Goal: Task Accomplishment & Management: Use online tool/utility

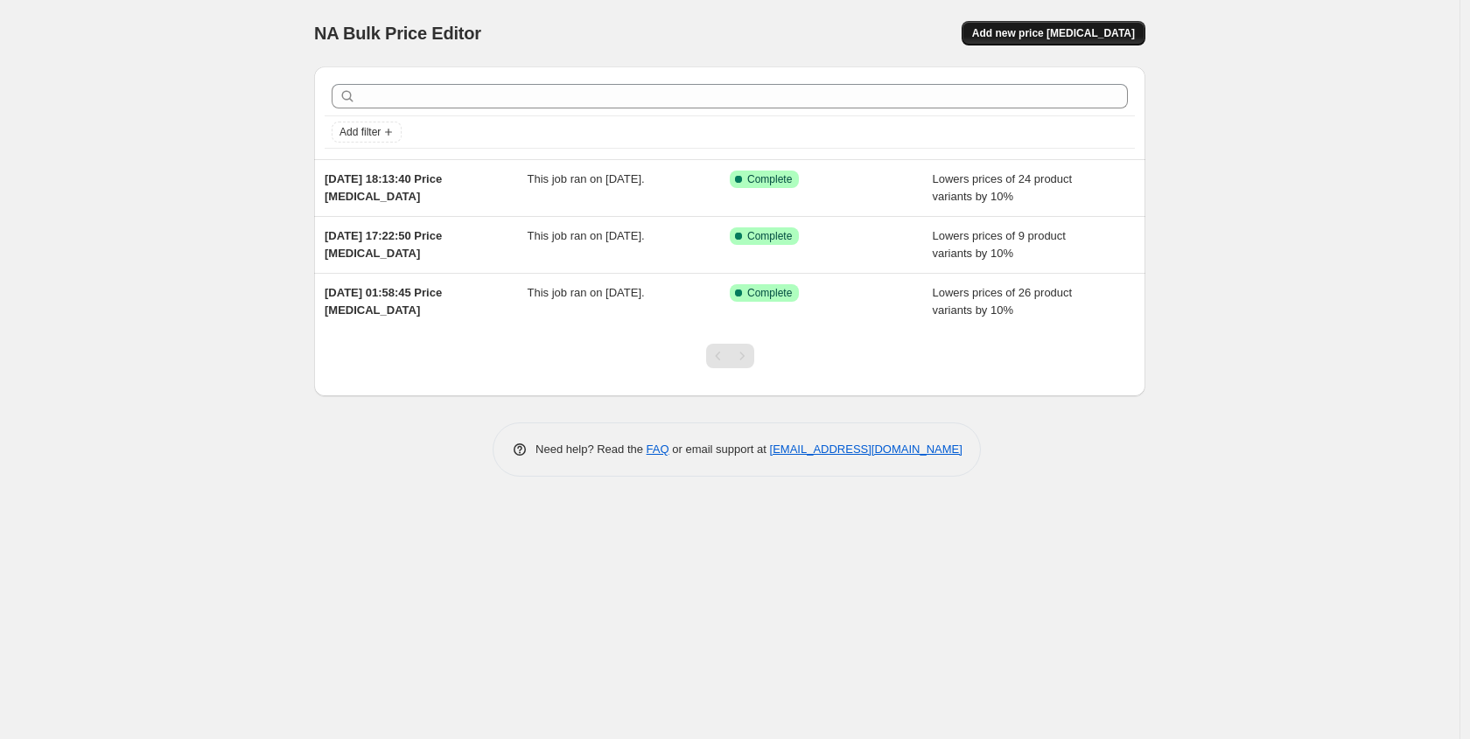
click at [1073, 38] on span "Add new price [MEDICAL_DATA]" at bounding box center [1053, 33] width 163 height 14
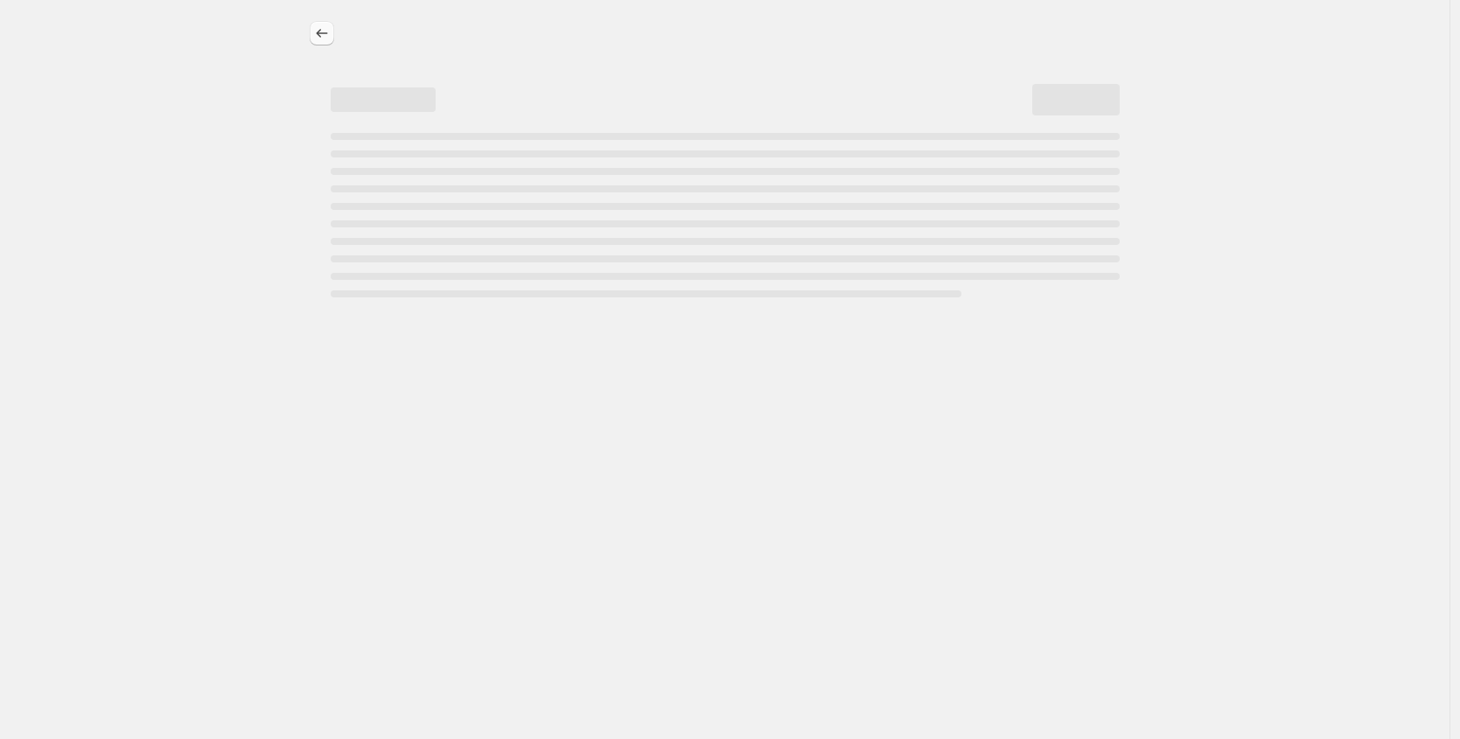
select select "percentage"
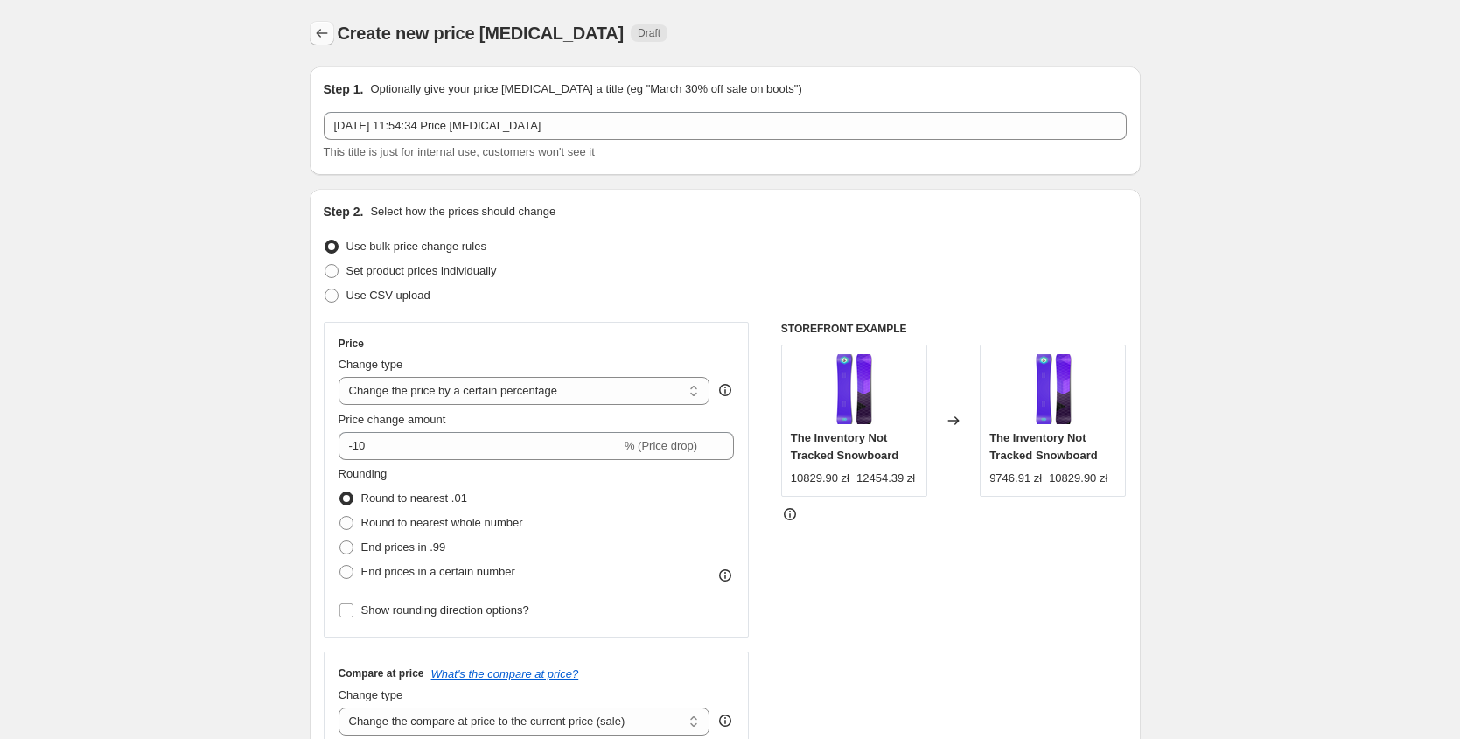
click at [325, 37] on icon "Price change jobs" at bounding box center [322, 34] width 18 height 18
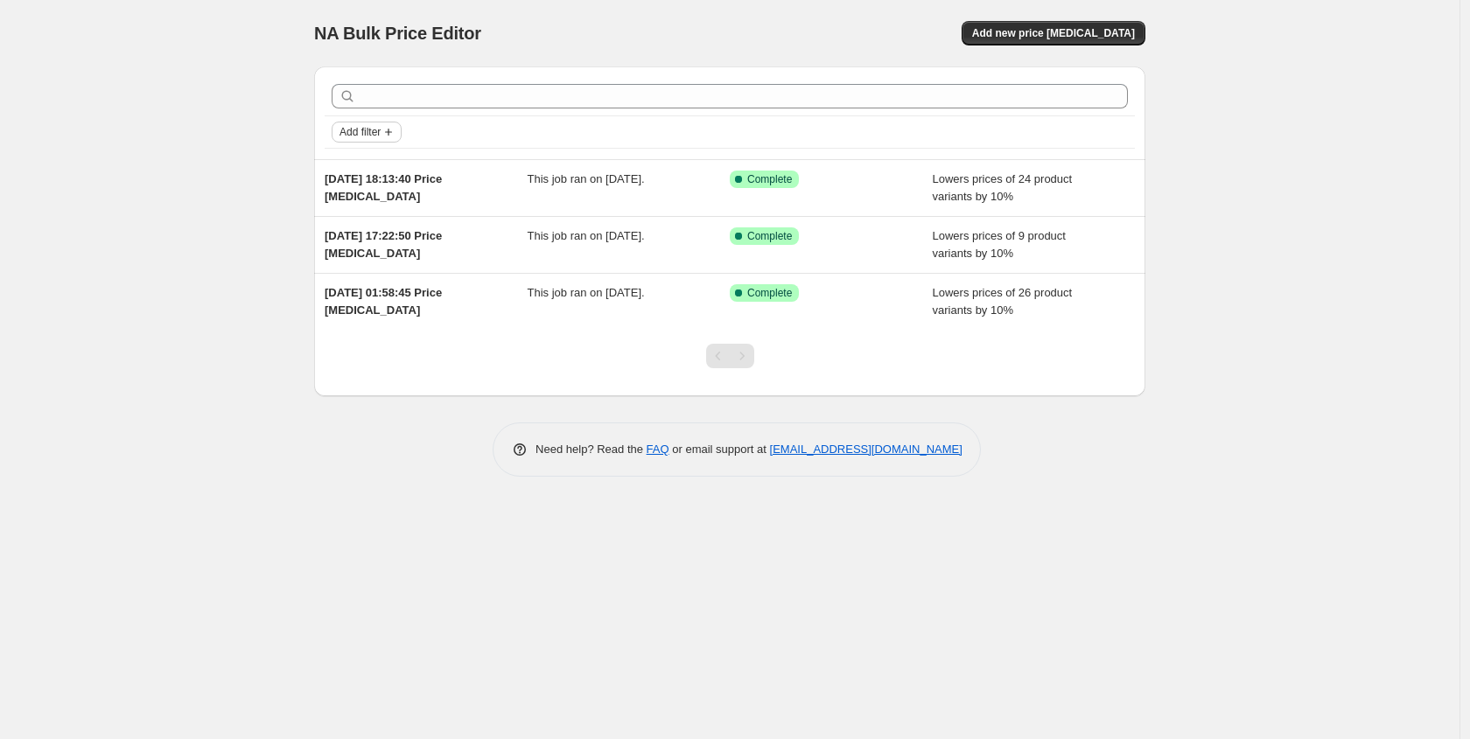
click at [354, 130] on span "Add filter" at bounding box center [360, 132] width 41 height 14
click at [378, 169] on span "Job status" at bounding box center [367, 166] width 52 height 13
click at [601, 148] on div "Job status Add filter" at bounding box center [730, 132] width 810 height 32
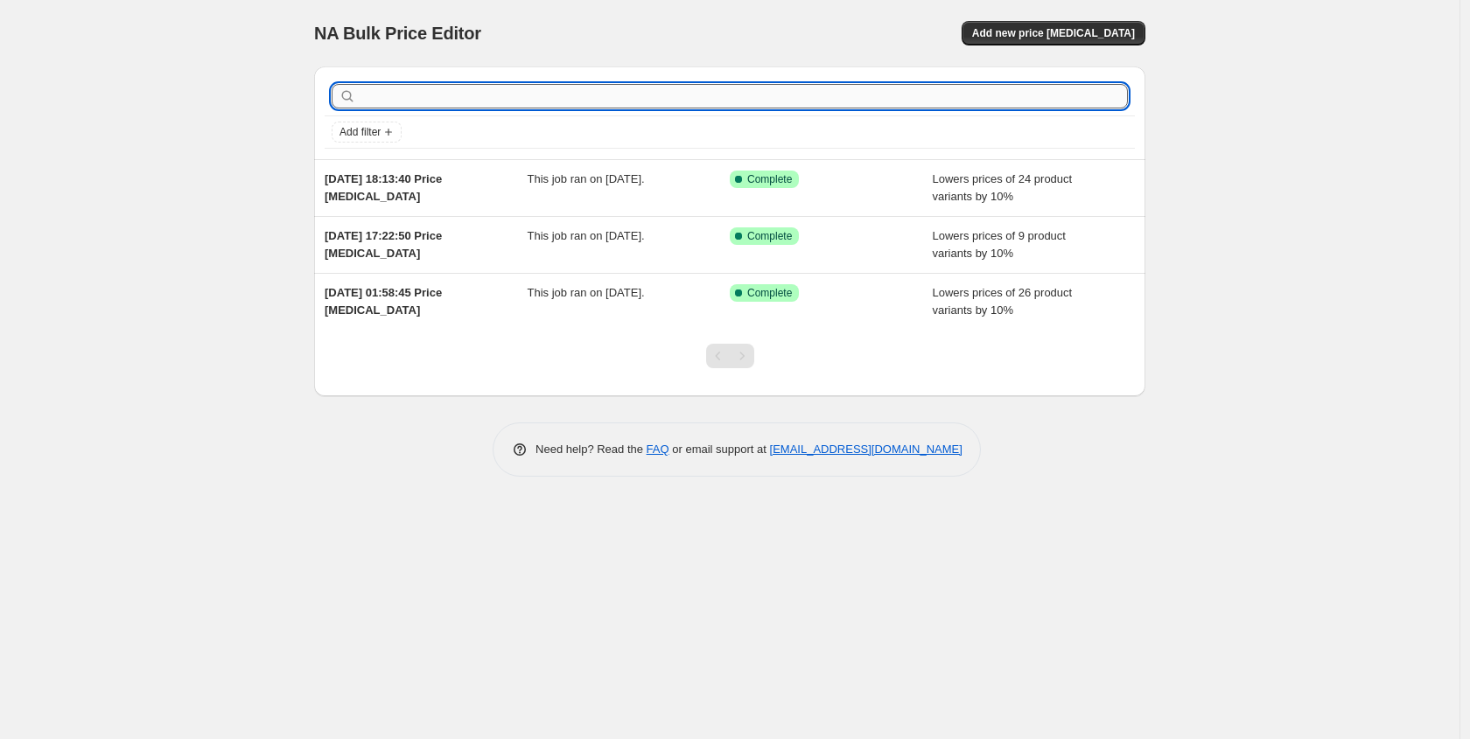
click at [465, 107] on input "text" at bounding box center [744, 96] width 768 height 25
click at [515, 147] on div "Add filter" at bounding box center [730, 132] width 810 height 32
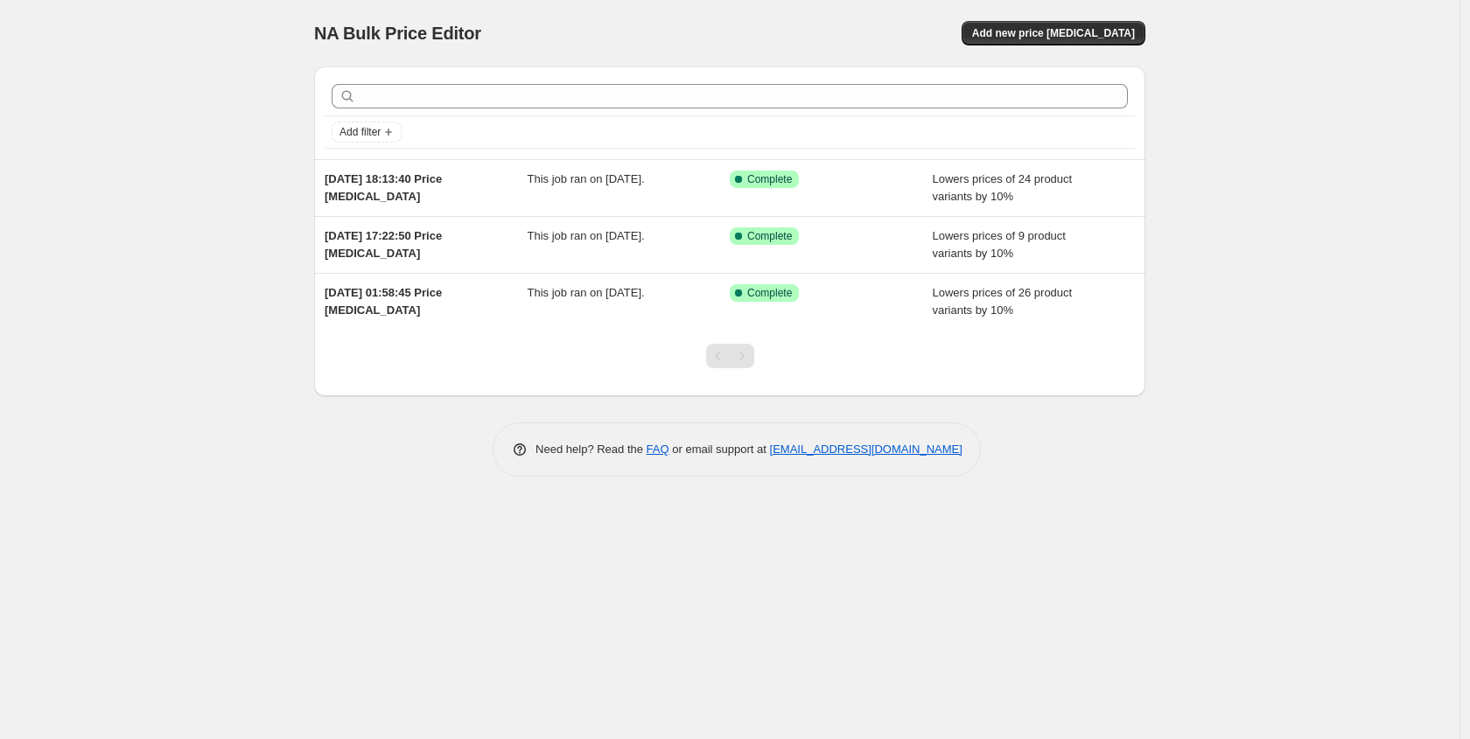
click at [744, 354] on div "Pagination" at bounding box center [742, 356] width 25 height 25
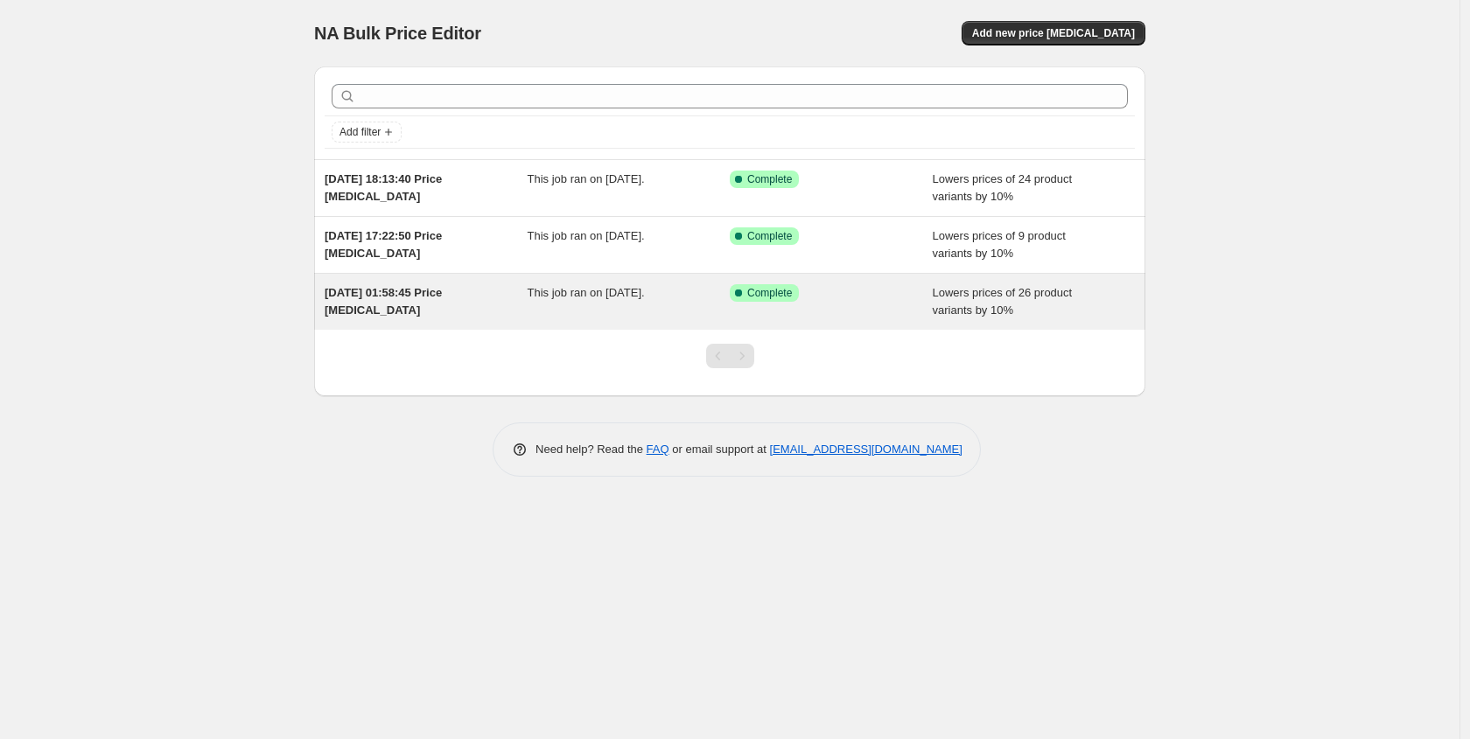
click at [564, 284] on div "[DATE] 01:58:45 Price [MEDICAL_DATA] This job ran on [DATE]. Success Complete C…" at bounding box center [729, 302] width 831 height 56
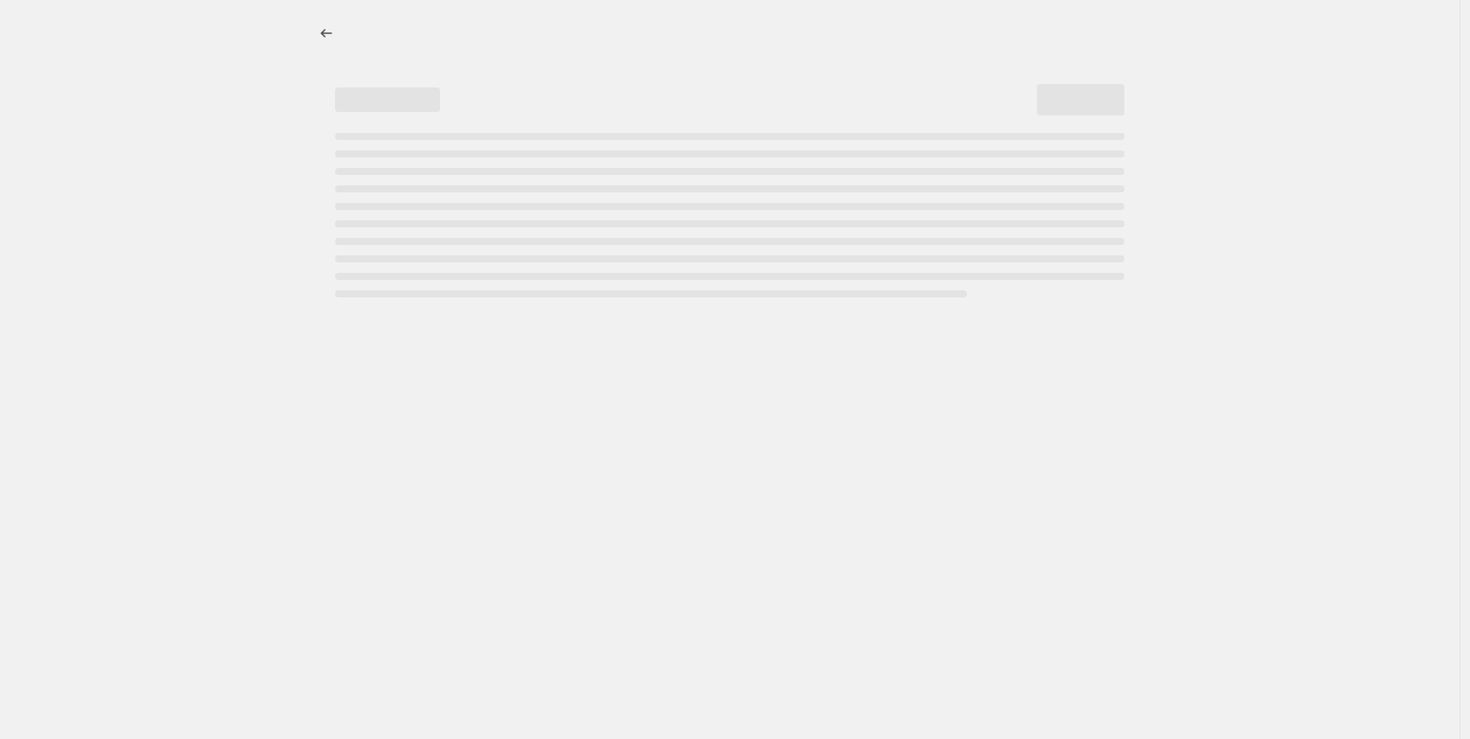
select select "percentage"
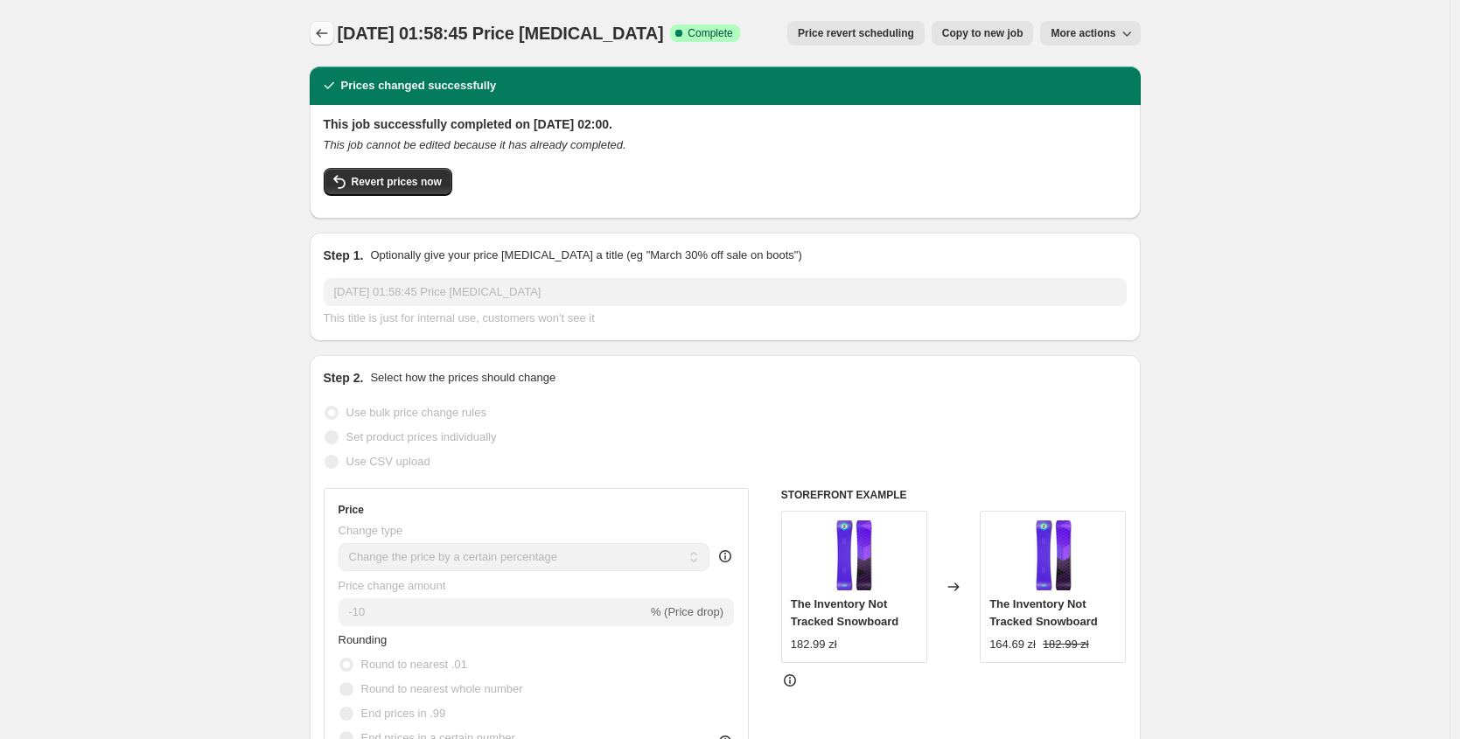
click at [329, 36] on icon "Price change jobs" at bounding box center [322, 34] width 18 height 18
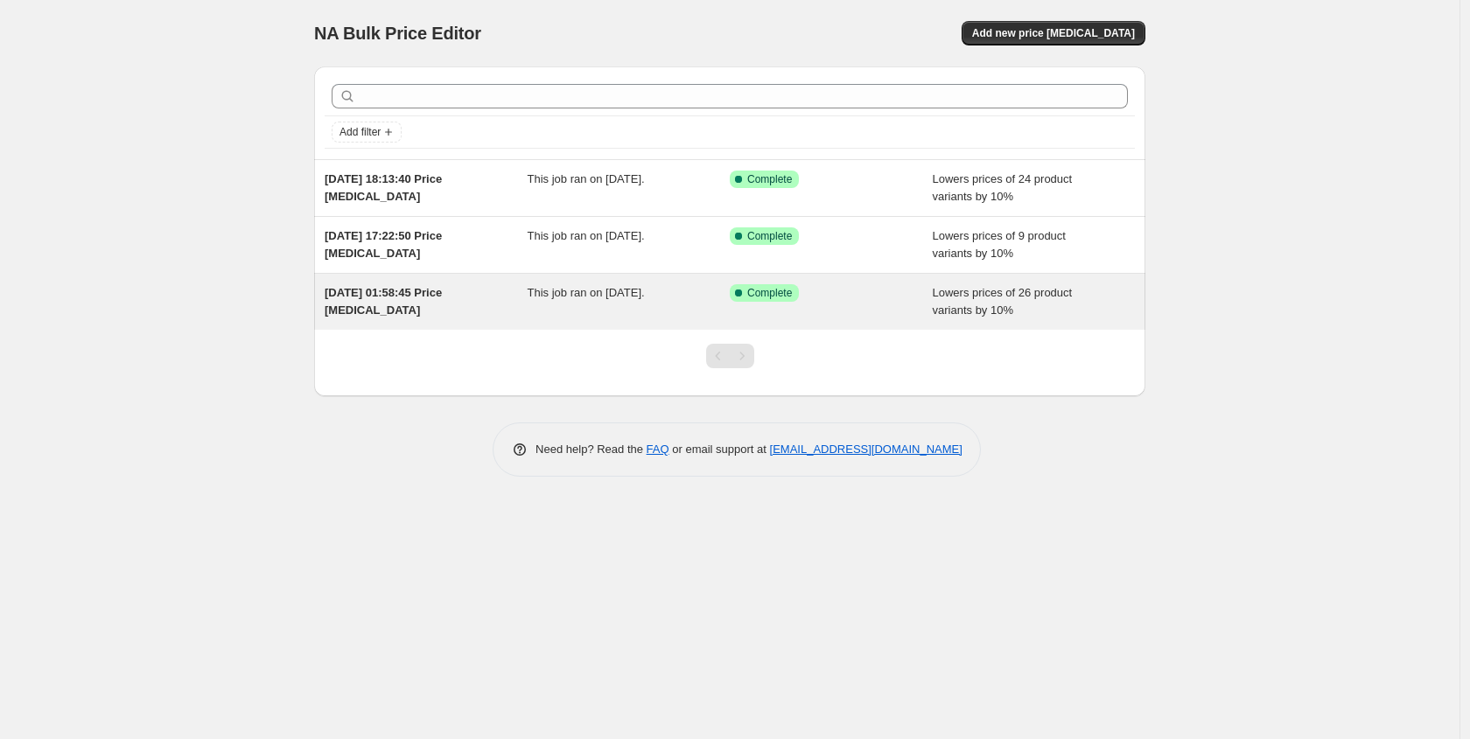
click at [493, 288] on div "[DATE] 01:58:45 Price [MEDICAL_DATA]" at bounding box center [426, 301] width 203 height 35
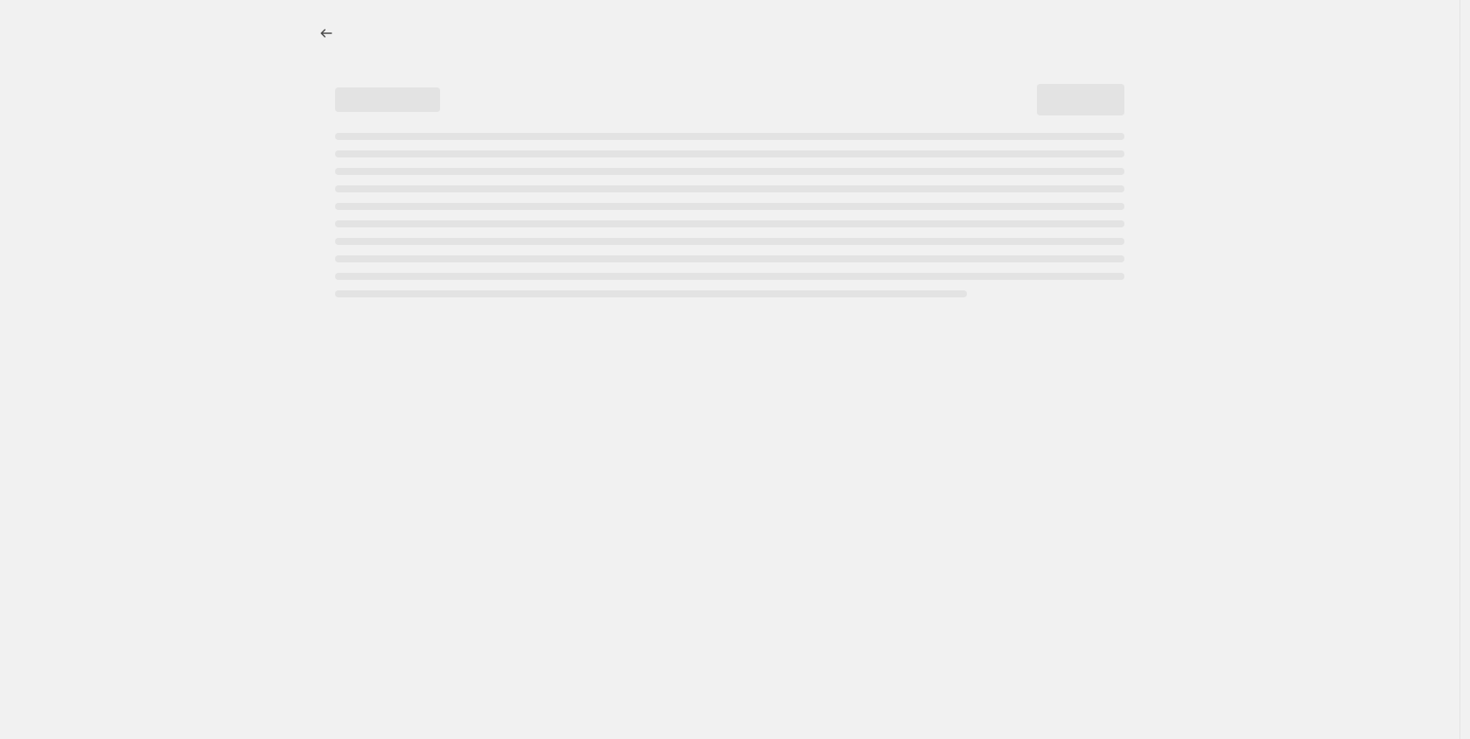
select select "percentage"
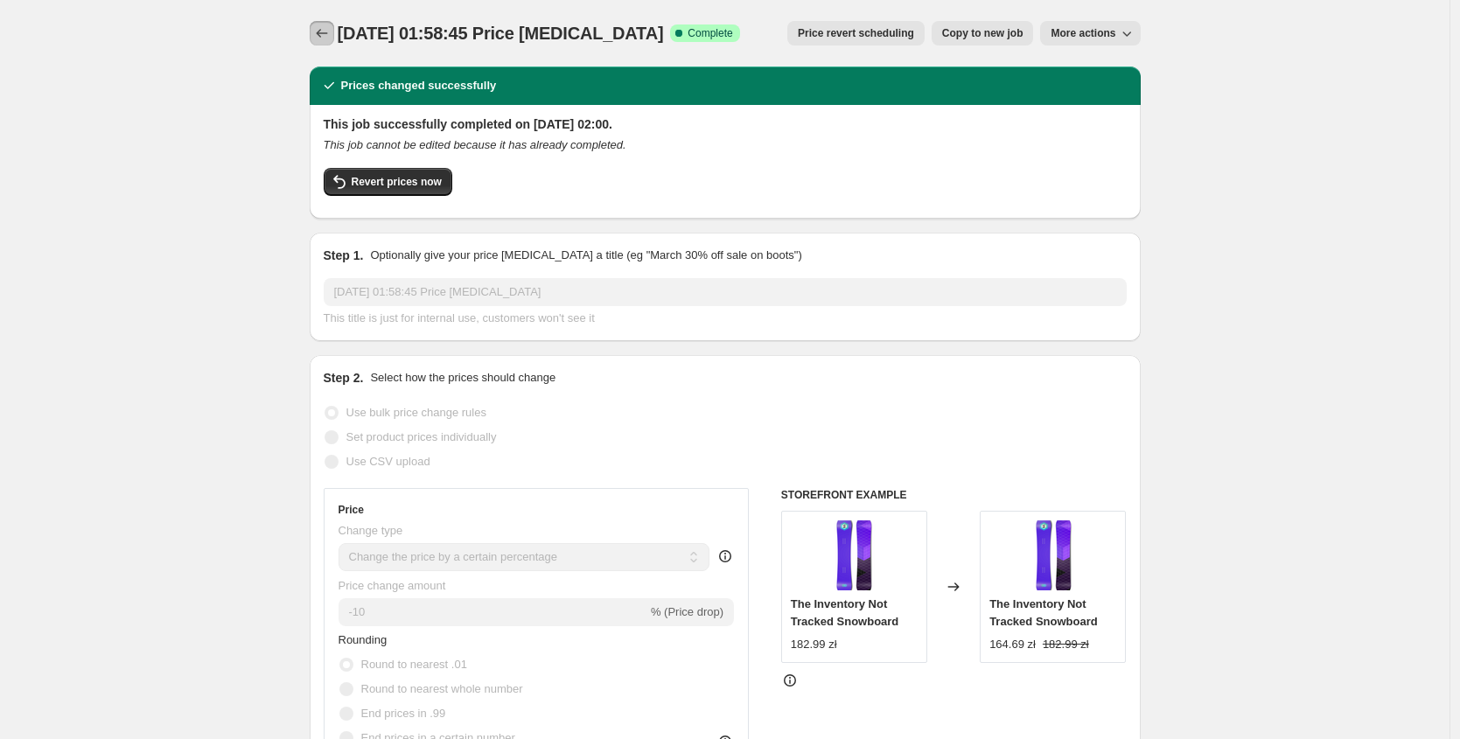
click at [321, 32] on icon "Price change jobs" at bounding box center [322, 34] width 18 height 18
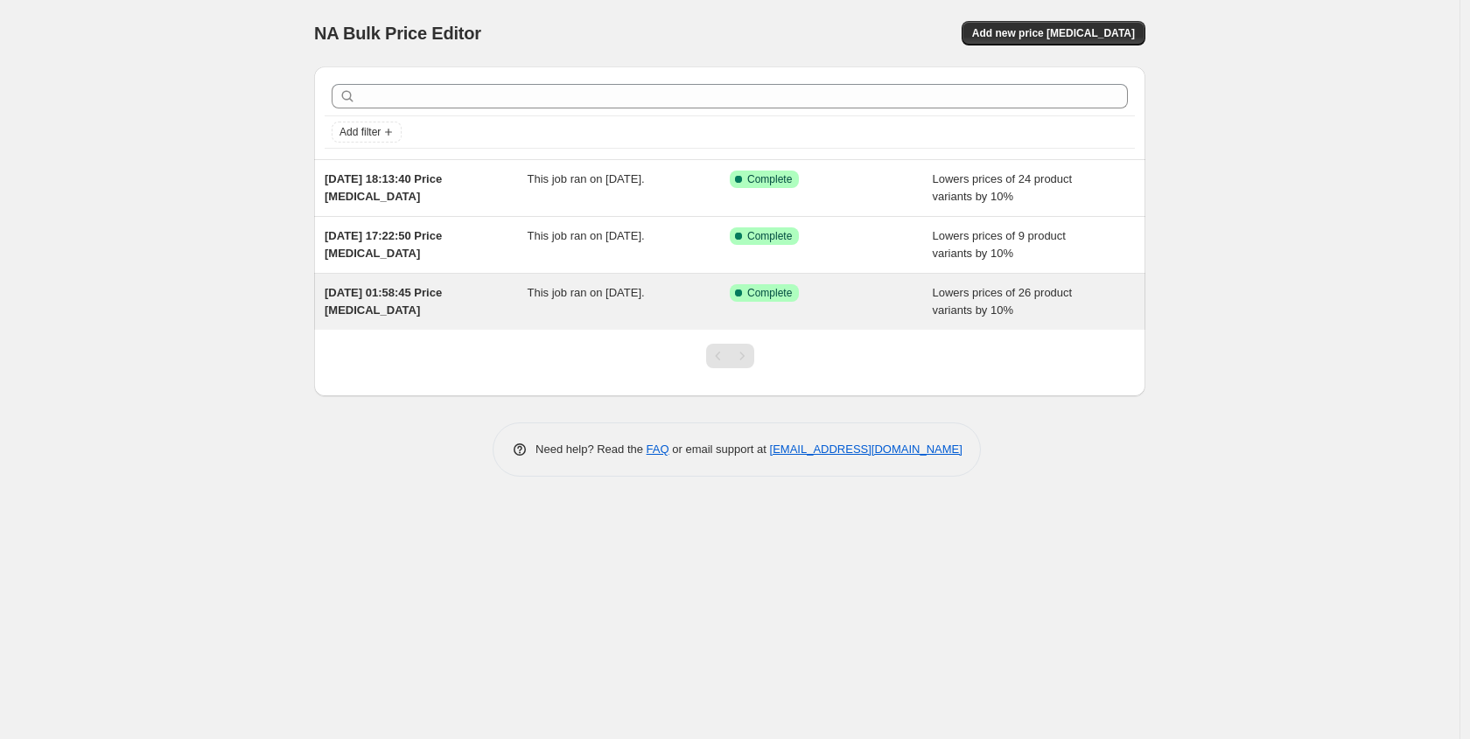
click at [432, 294] on span "[DATE] 01:58:45 Price [MEDICAL_DATA]" at bounding box center [383, 301] width 117 height 31
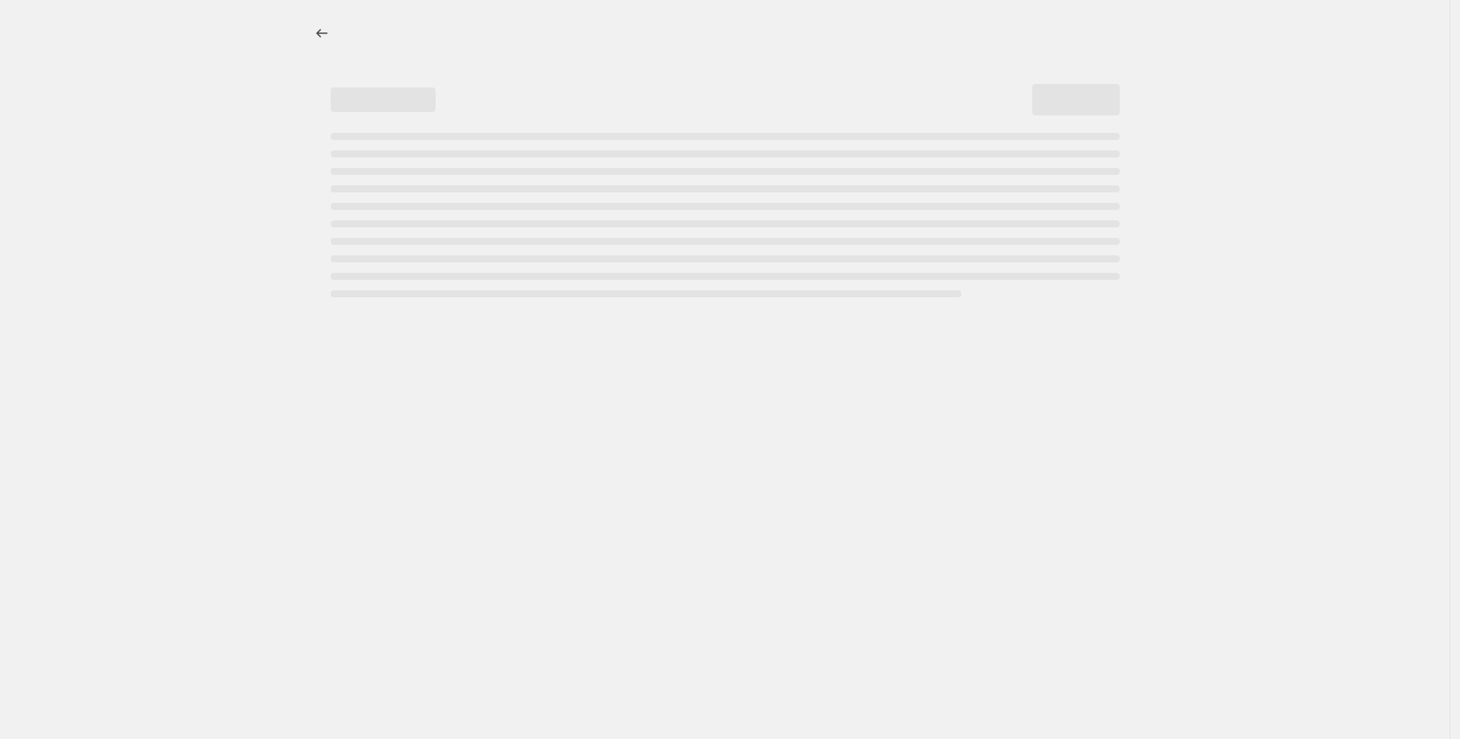
select select "percentage"
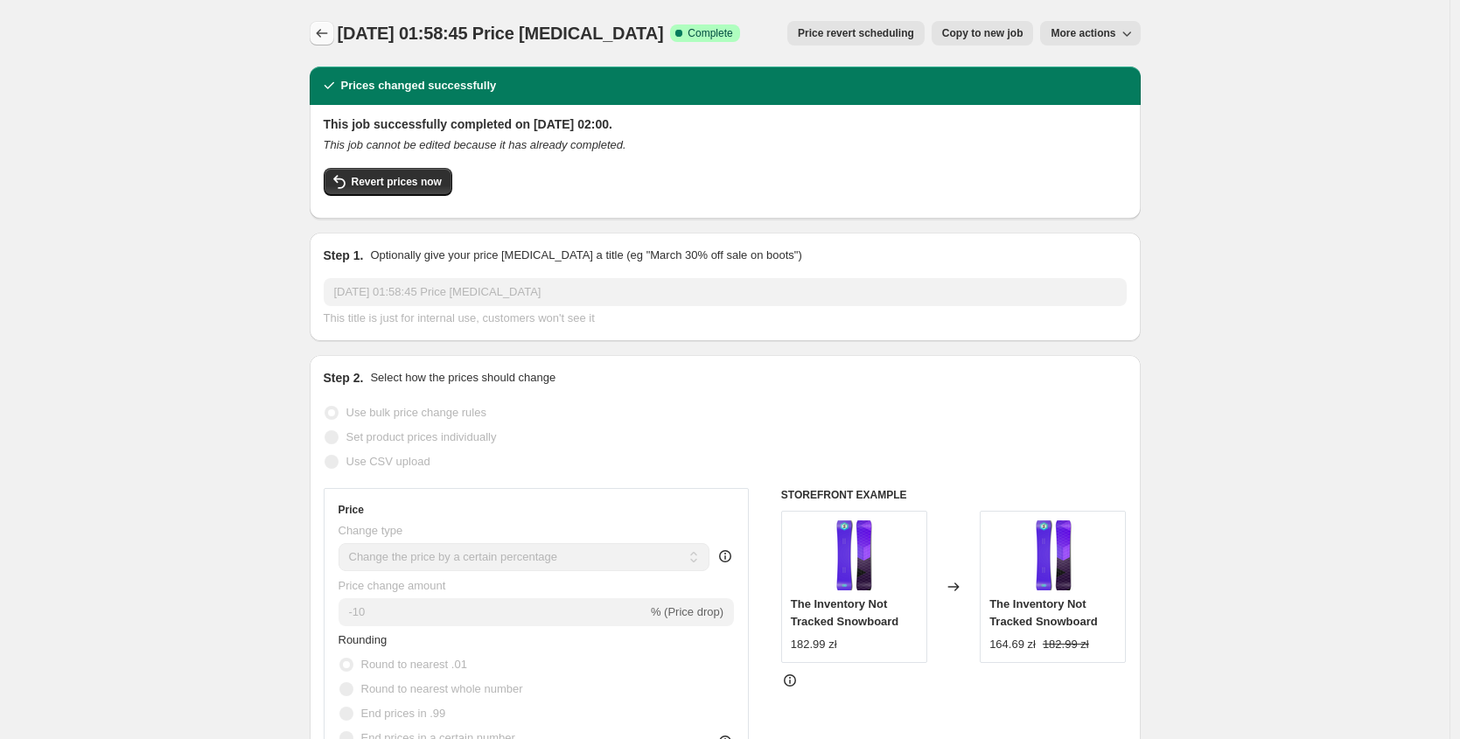
click at [331, 39] on icon "Price change jobs" at bounding box center [322, 34] width 18 height 18
